Goal: Navigation & Orientation: Find specific page/section

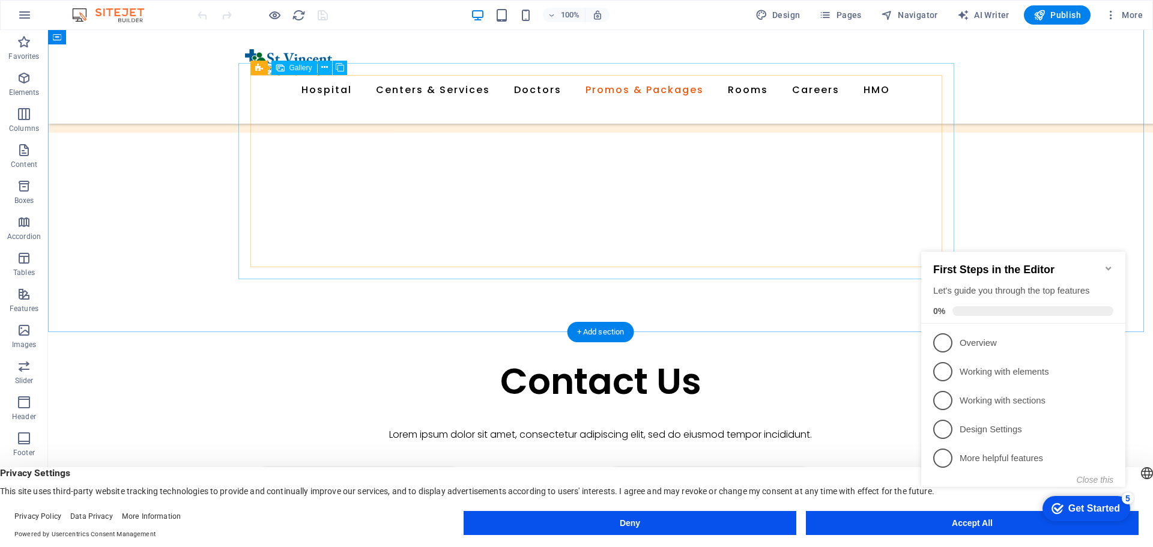
scroll to position [2461, 0]
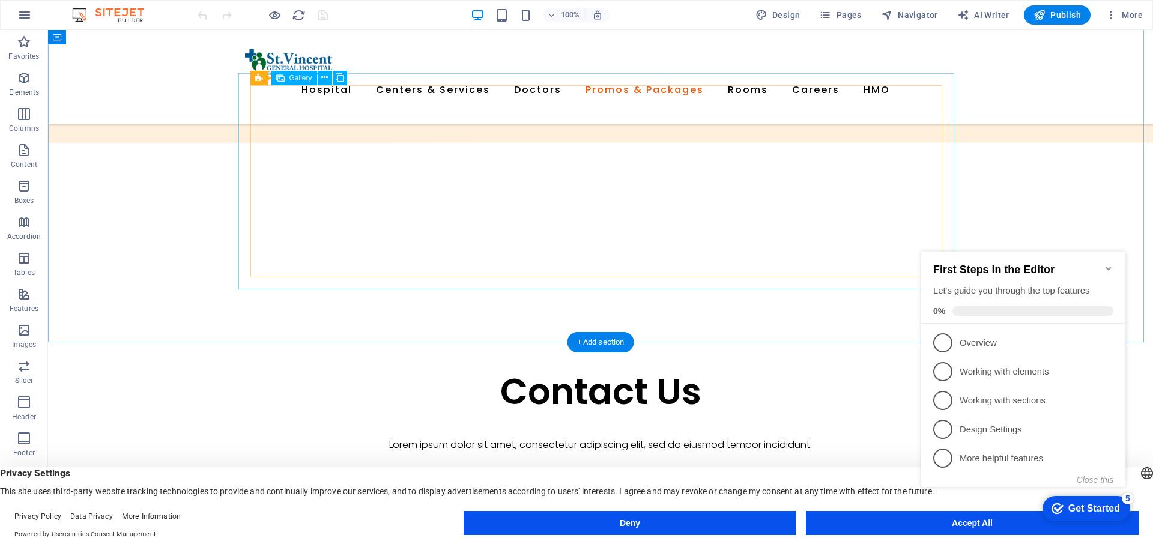
click at [271, 78] on span "Gallery" at bounding box center [279, 77] width 23 height 7
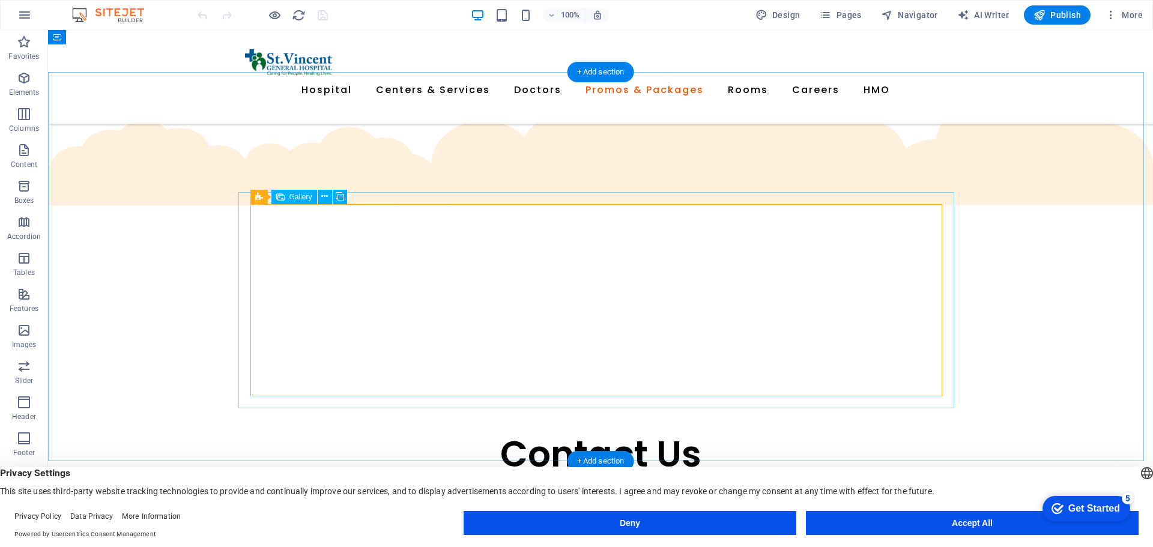
scroll to position [2341, 0]
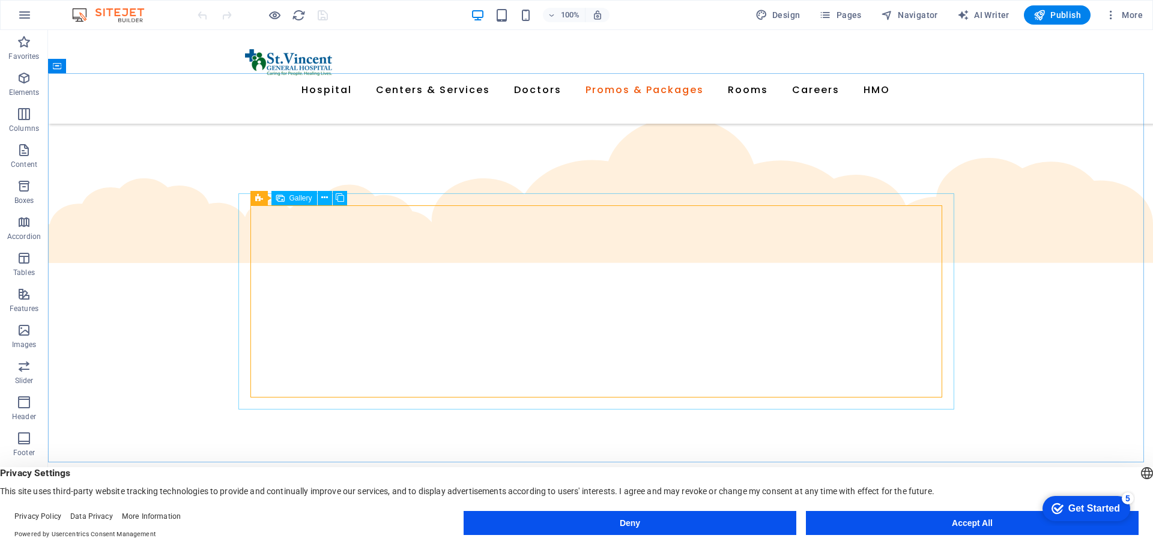
click at [294, 196] on span "Gallery" at bounding box center [300, 197] width 23 height 7
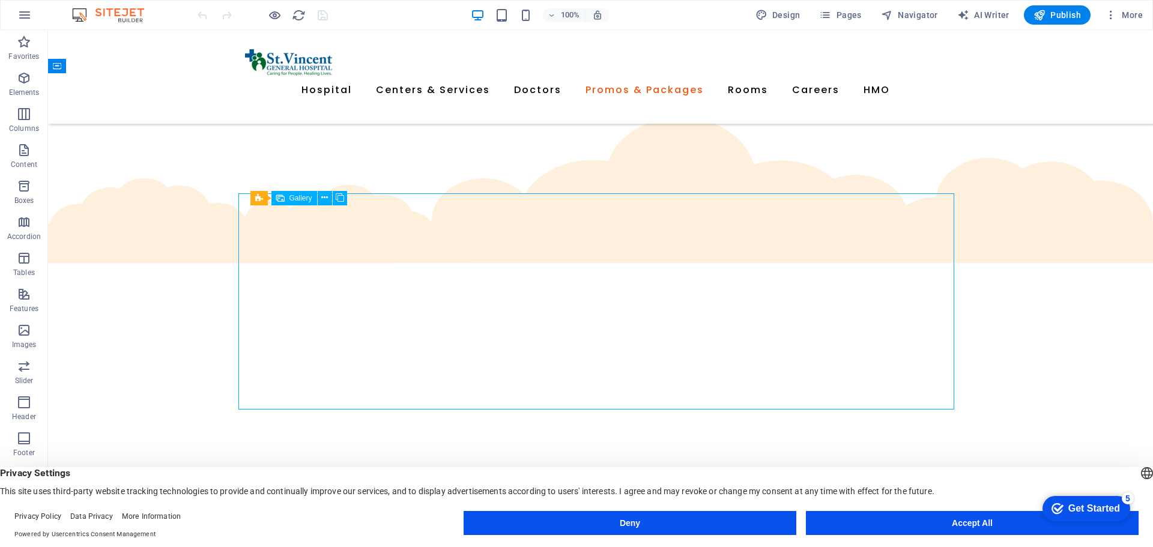
click at [282, 196] on icon at bounding box center [280, 198] width 8 height 14
click at [324, 199] on icon at bounding box center [324, 197] width 7 height 13
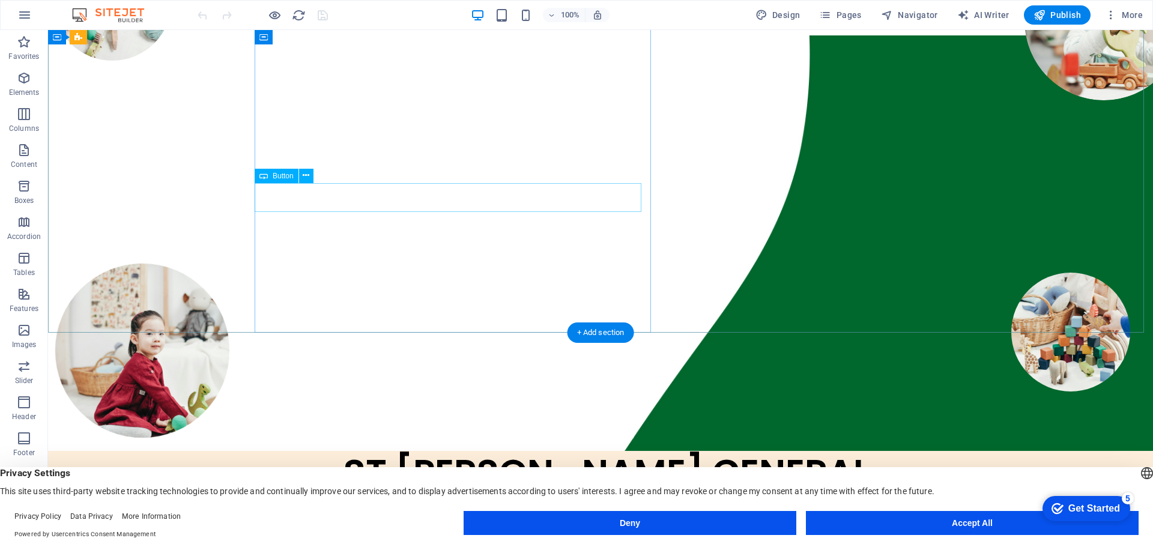
scroll to position [0, 0]
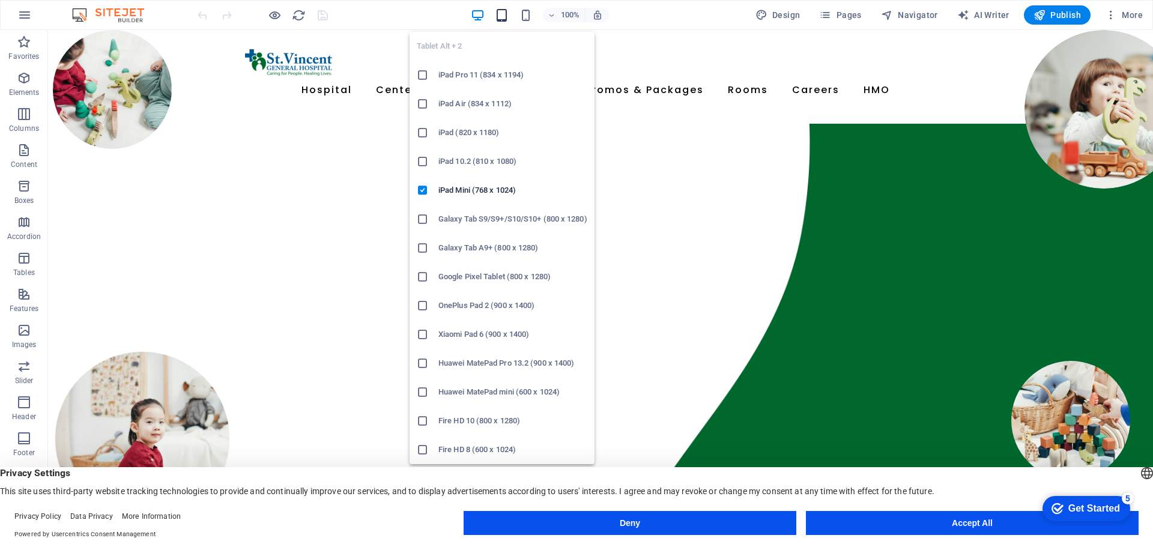
click at [0, 0] on icon "button" at bounding box center [0, 0] width 0 height 0
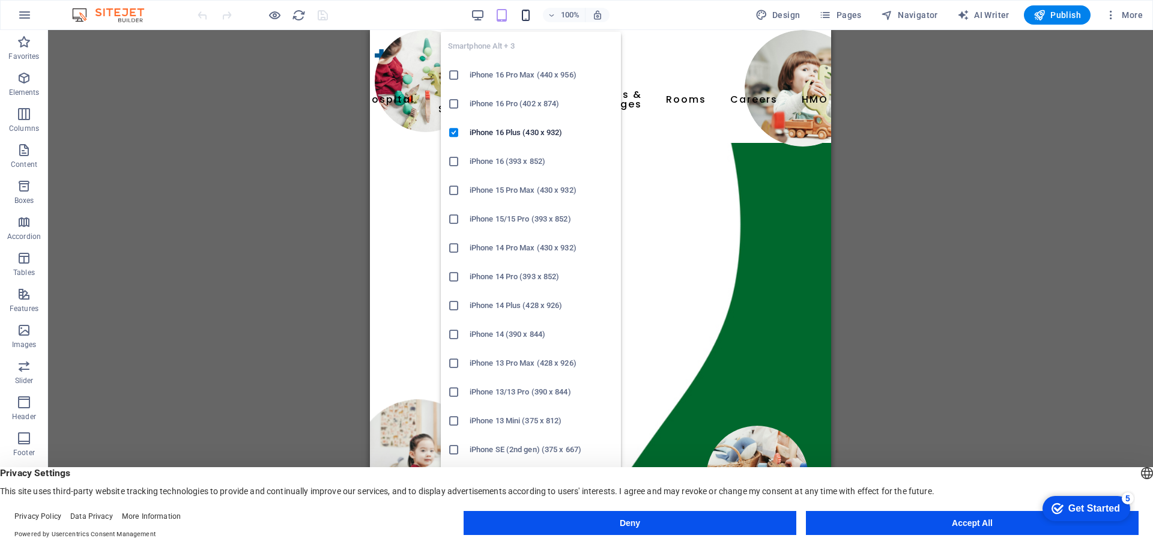
click at [0, 0] on icon "button" at bounding box center [0, 0] width 0 height 0
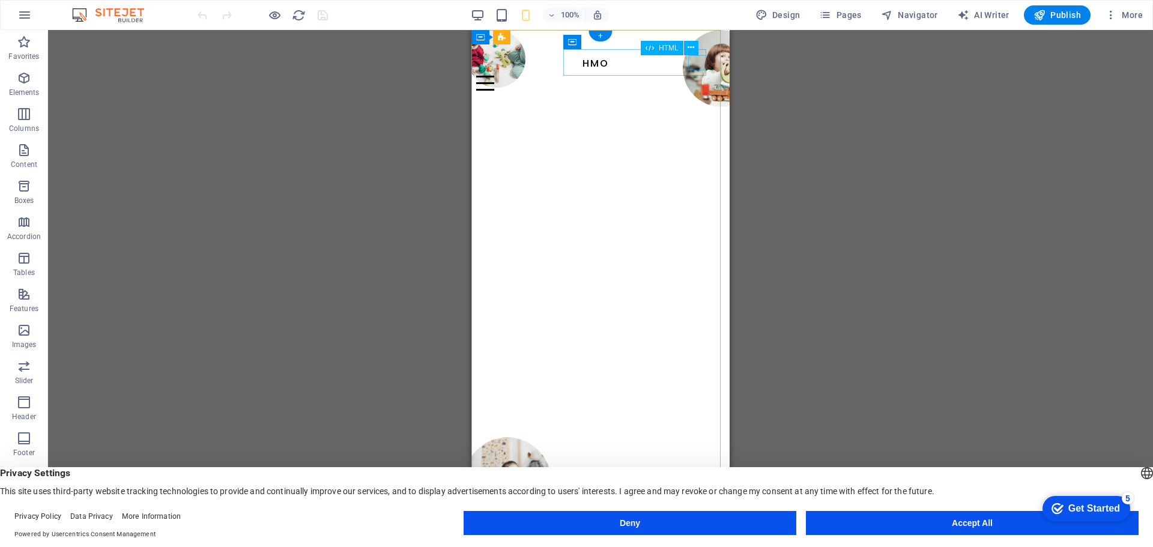
click at [701, 76] on div at bounding box center [595, 83] width 239 height 15
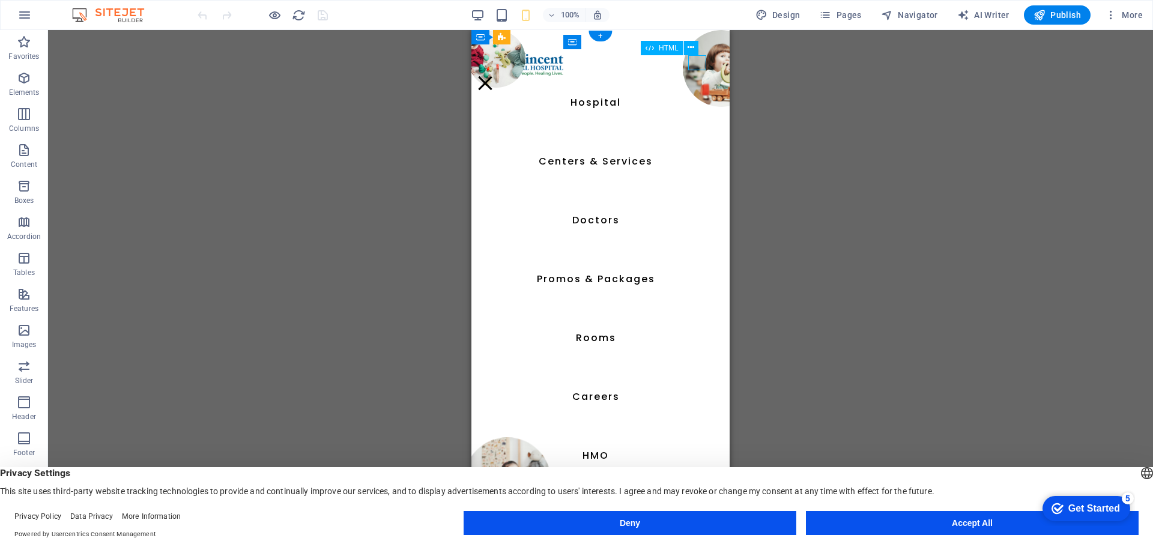
click at [494, 76] on div at bounding box center [485, 83] width 18 height 15
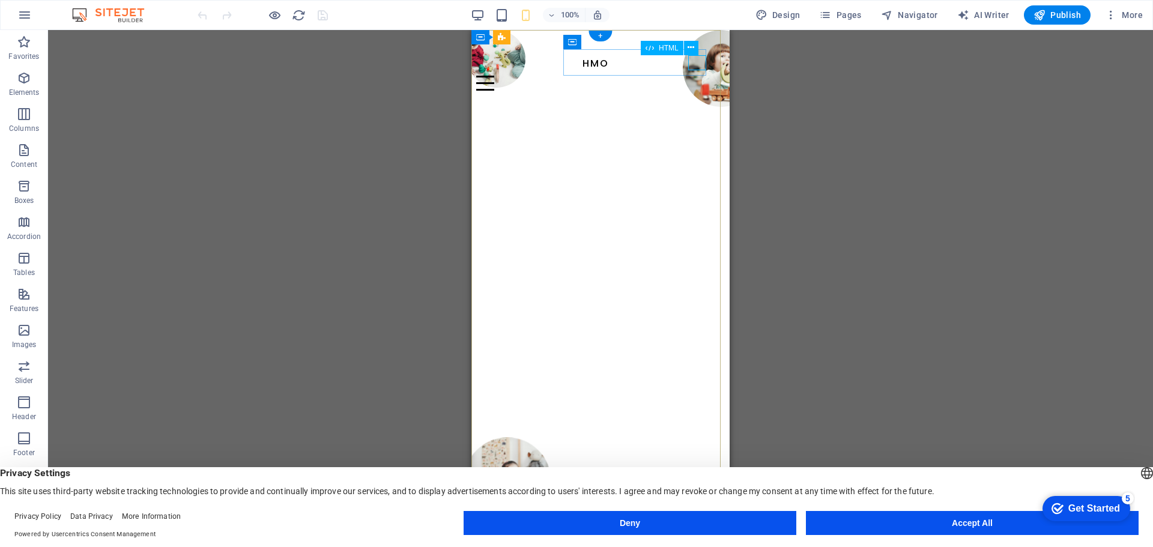
click at [693, 76] on div at bounding box center [595, 83] width 239 height 15
